Goal: Navigation & Orientation: Find specific page/section

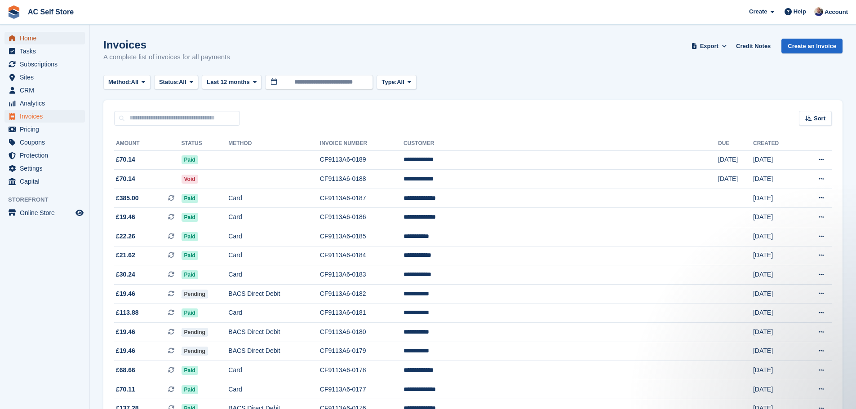
click at [23, 33] on span "Home" at bounding box center [47, 38] width 54 height 13
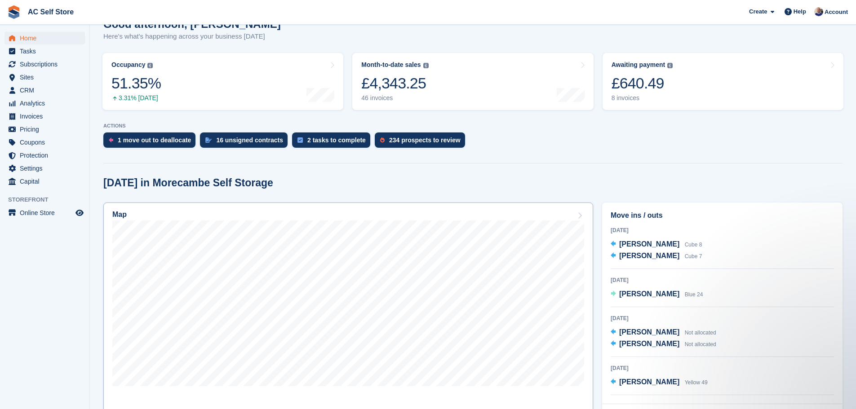
scroll to position [135, 0]
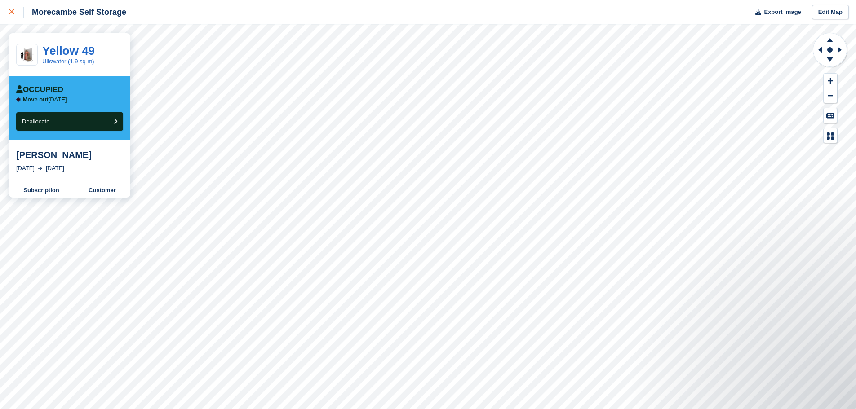
click at [11, 12] on icon at bounding box center [11, 11] width 5 height 5
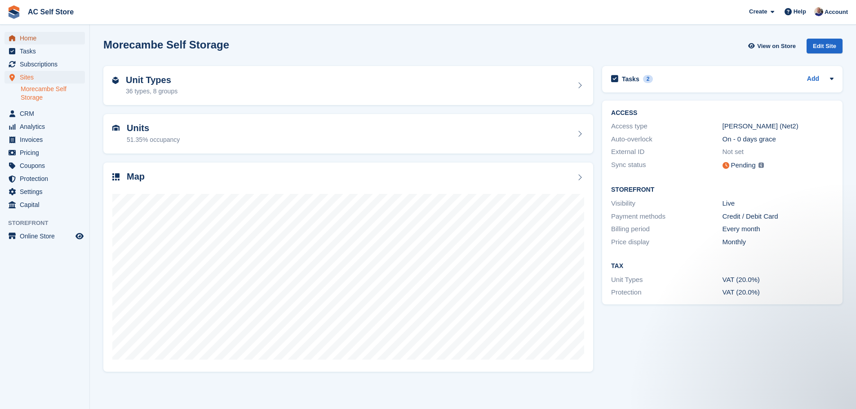
click at [27, 38] on span "Home" at bounding box center [47, 38] width 54 height 13
